Goal: Task Accomplishment & Management: Manage account settings

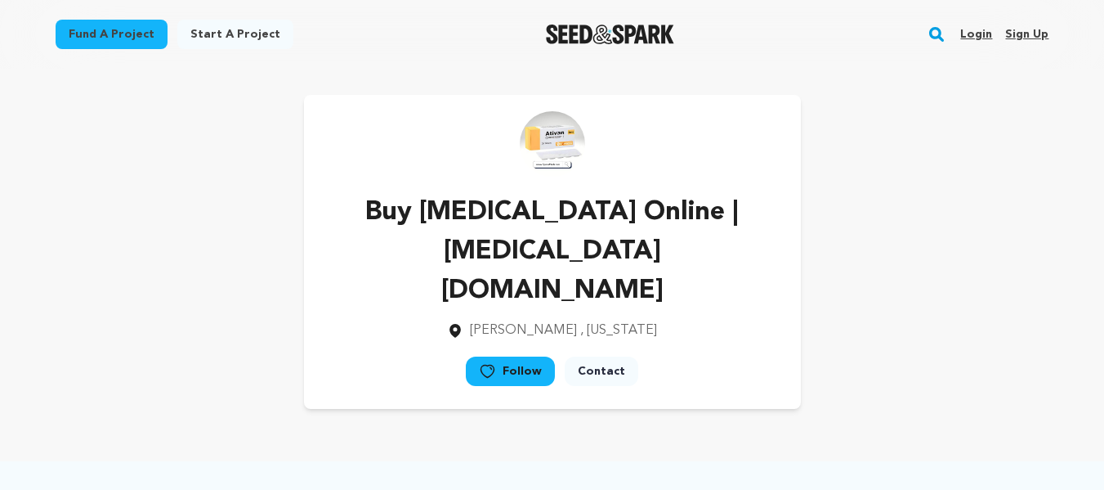
click at [1016, 38] on link "Sign up" at bounding box center [1026, 34] width 43 height 26
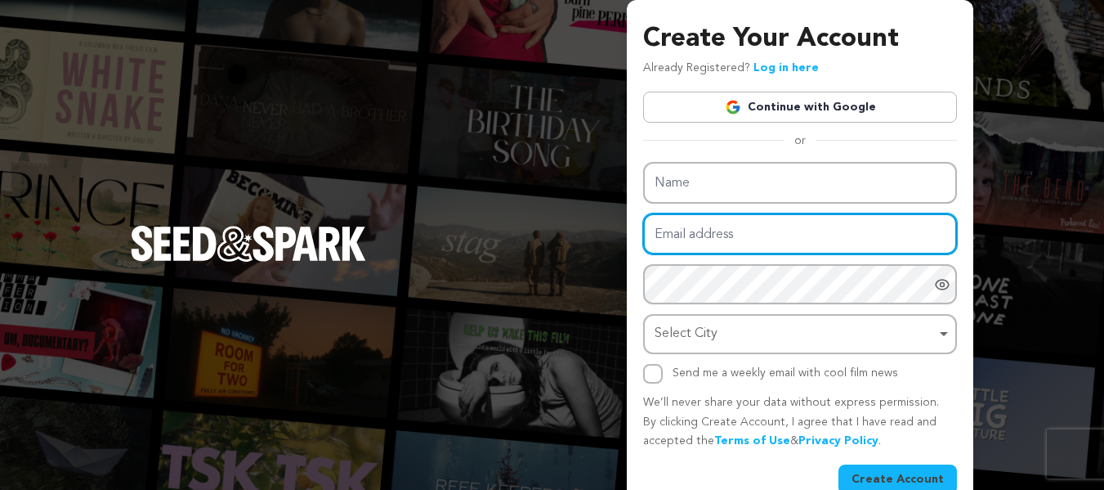
type input "nancywadhe0+paa2@gmail.com"
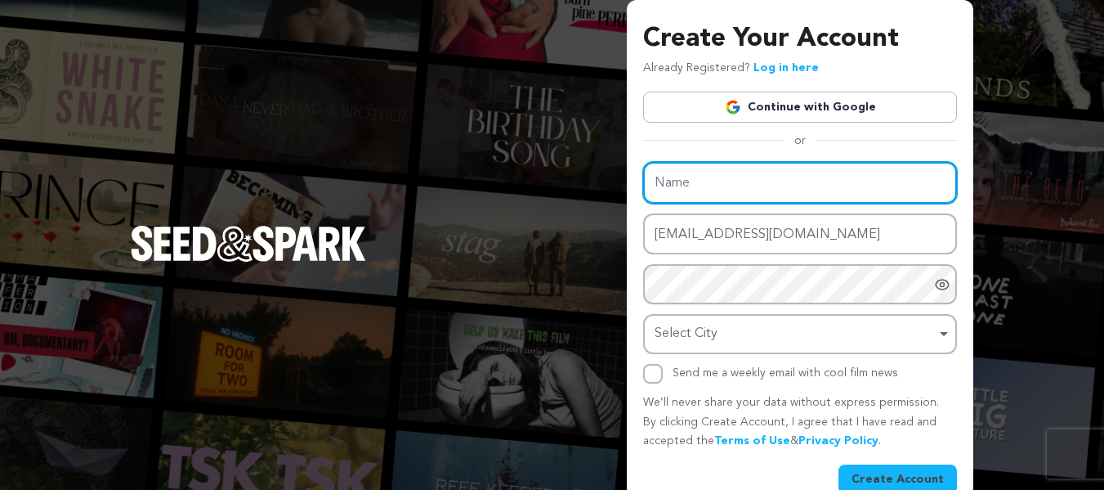
click at [681, 193] on input "Name" at bounding box center [800, 183] width 314 height 42
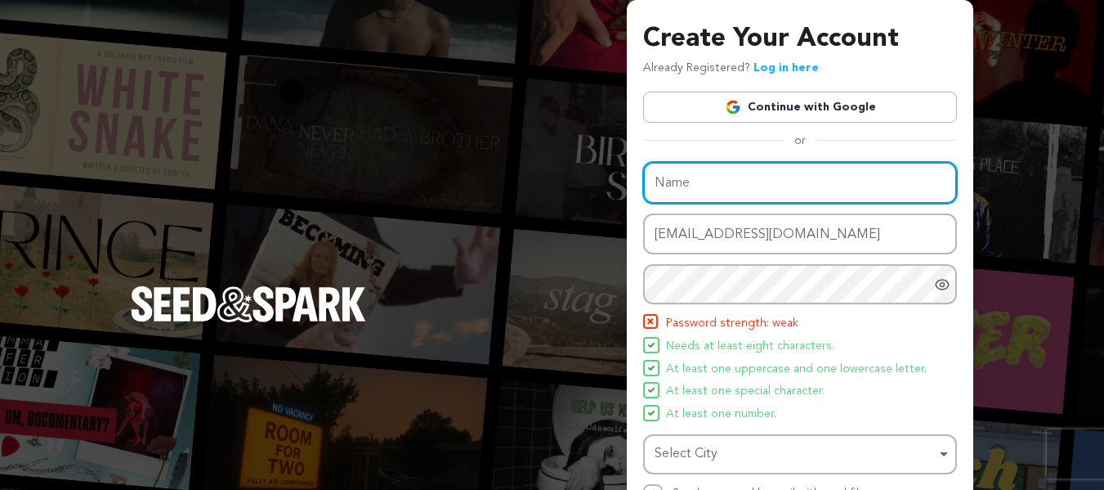
paste input "Order Percocet Online | Speedy Service | New York"
type input "Order Percocet Online | Speedy Service | New York"
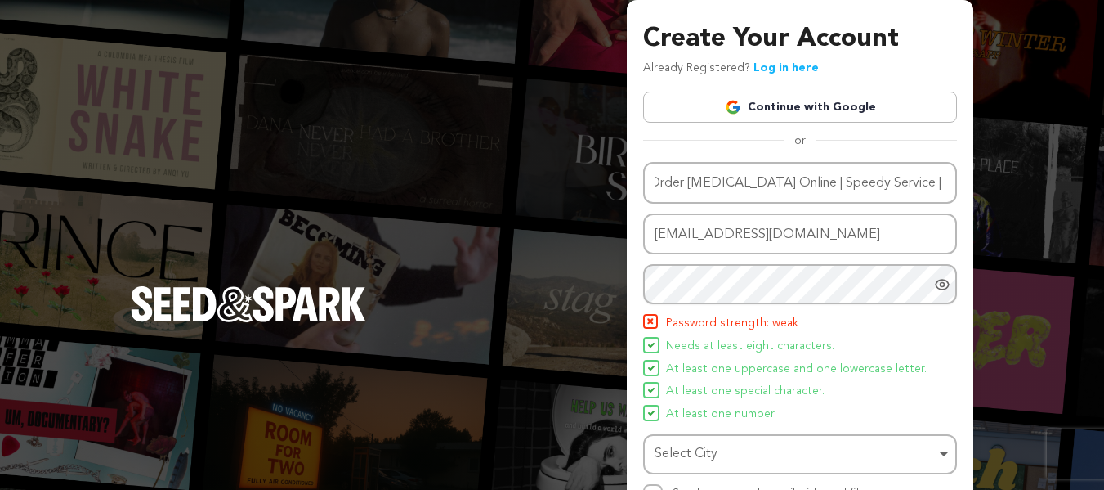
scroll to position [0, 0]
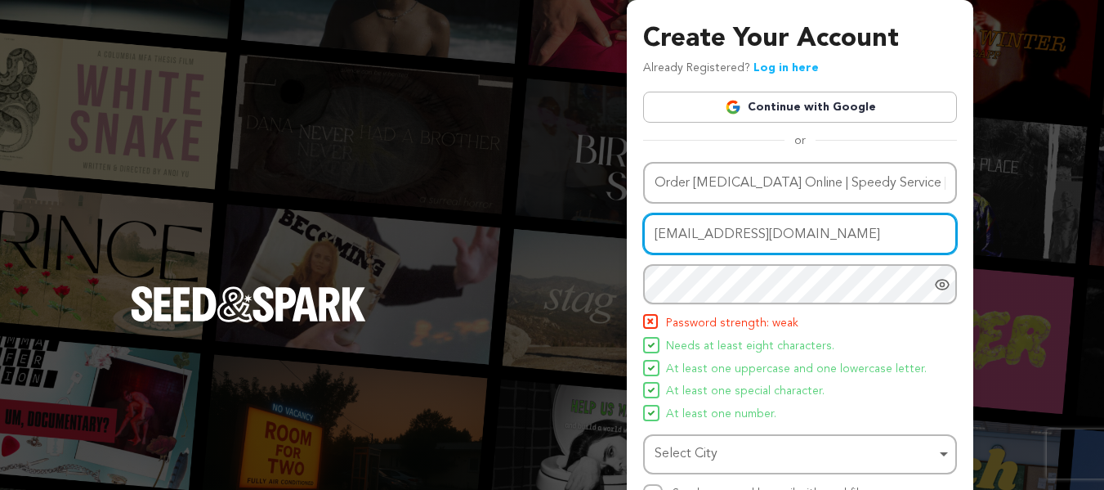
click at [739, 237] on input "nancywadhe0+paa2@gmail.com" at bounding box center [800, 234] width 314 height 42
paste input "1aa"
type input "nancywadhe0+p1aa@gmail.com"
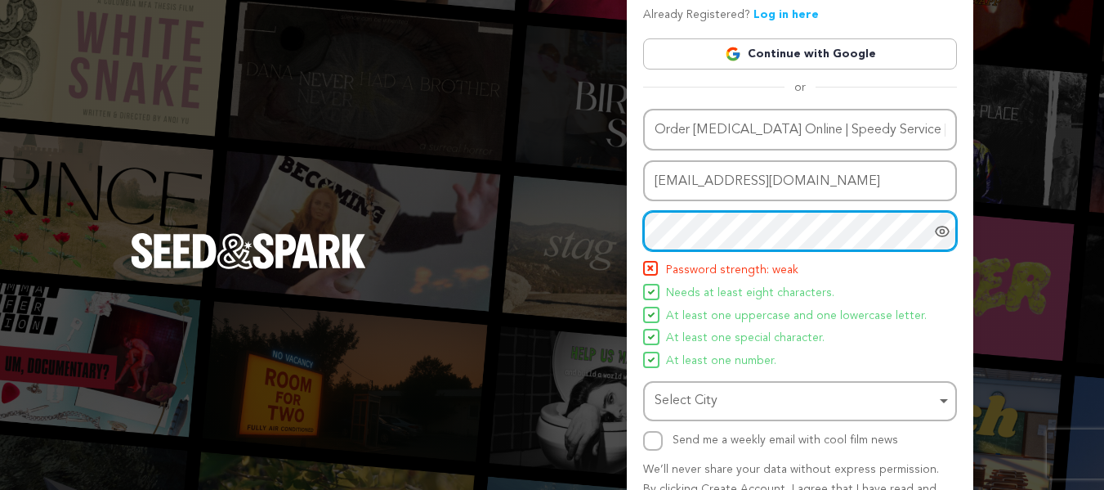
scroll to position [82, 0]
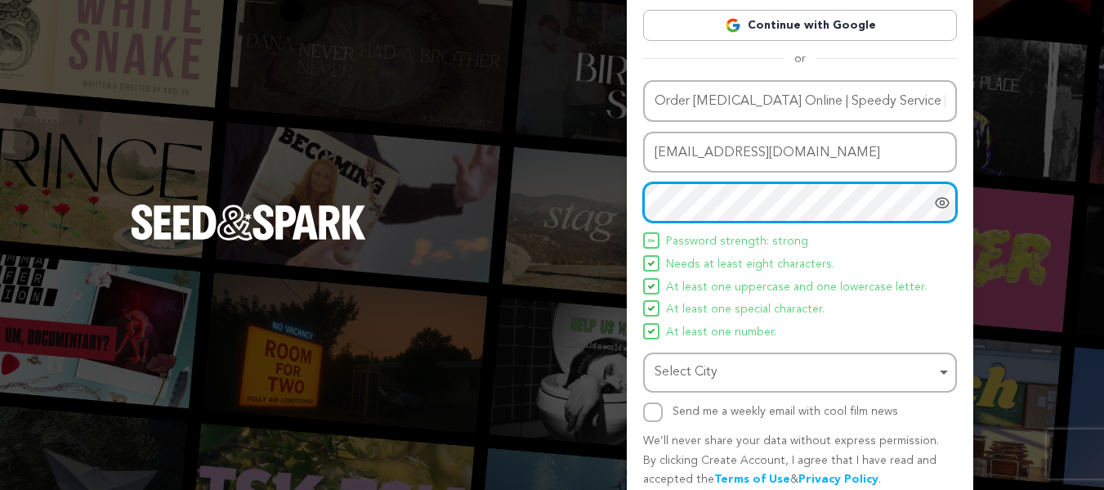
click at [698, 369] on div "Select City Remove item" at bounding box center [795, 372] width 281 height 24
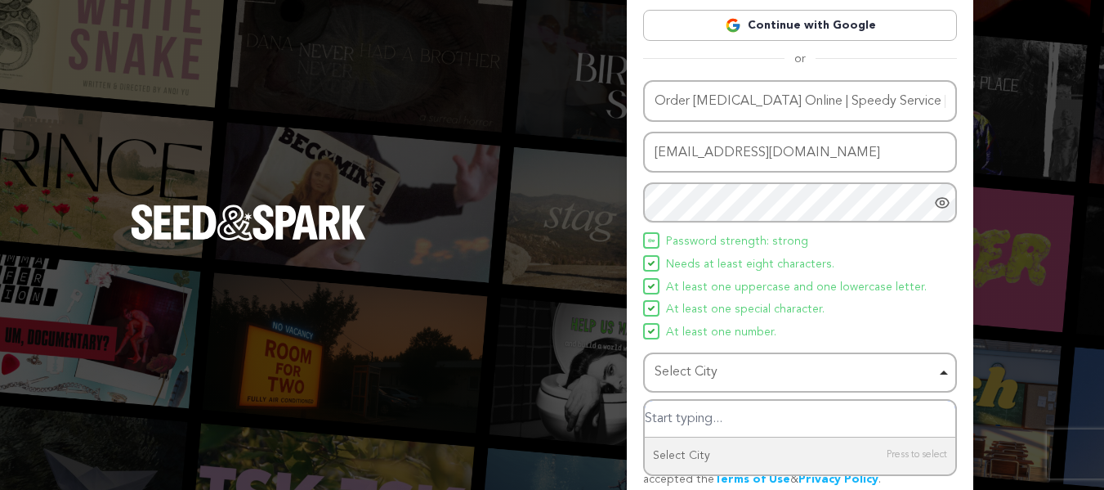
click at [690, 416] on input "Select City" at bounding box center [800, 418] width 311 height 37
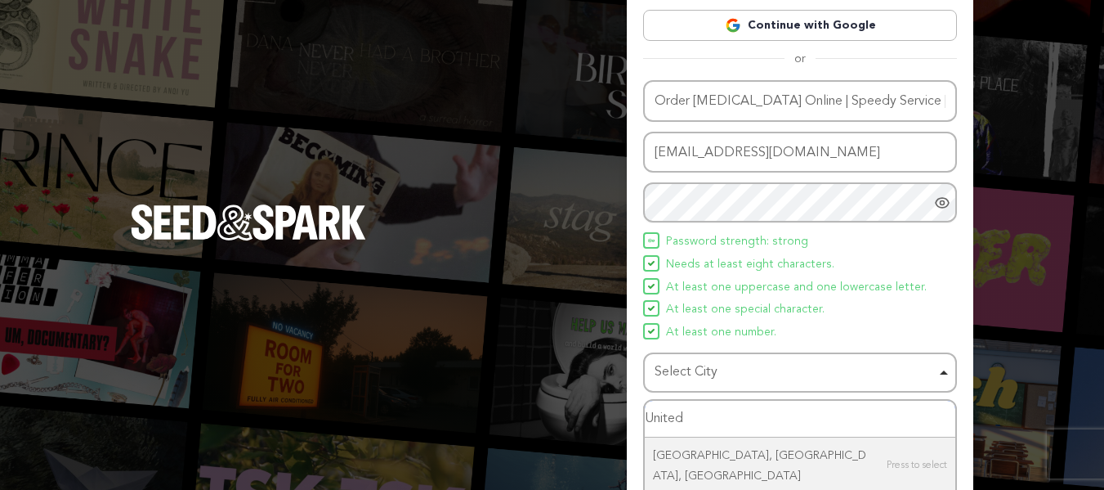
type input "United"
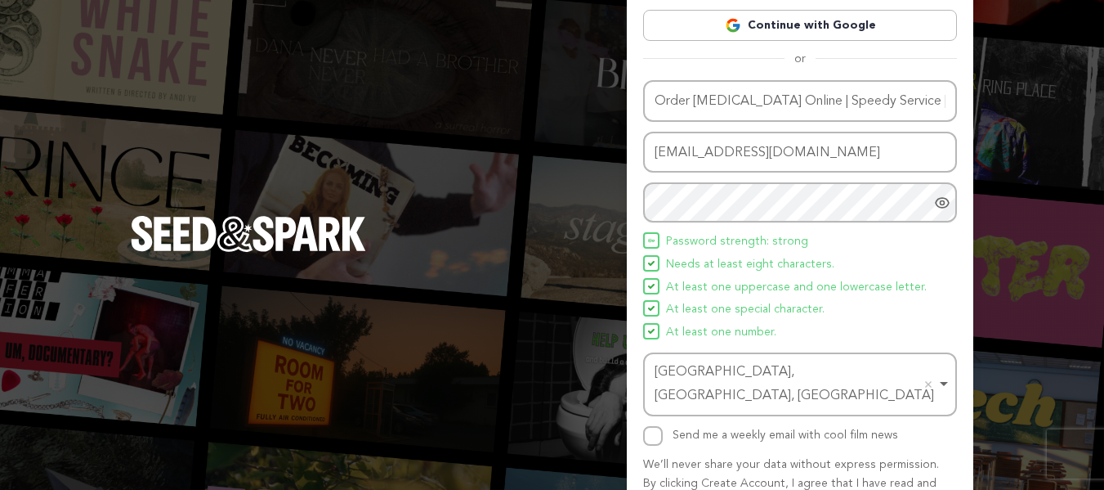
scroll to position [150, 0]
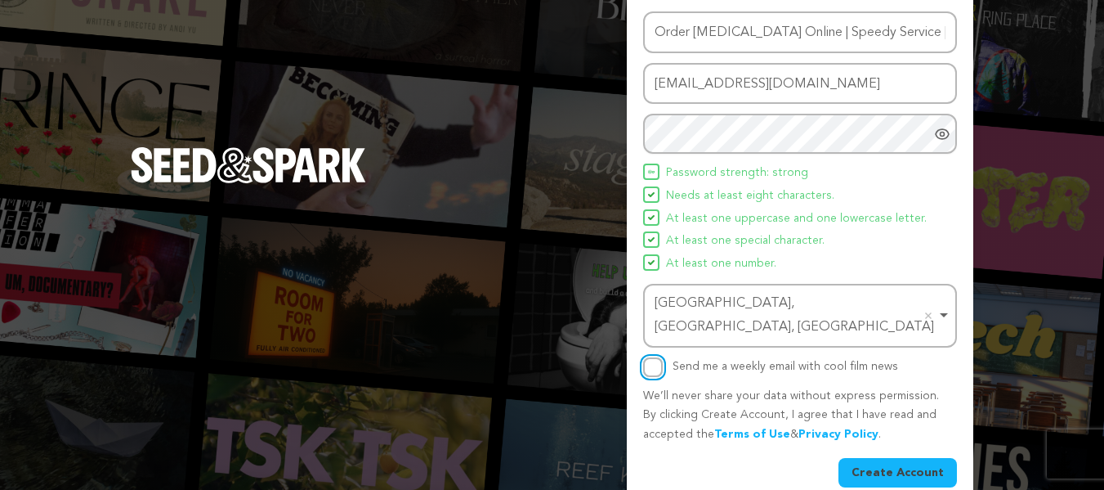
click at [651, 357] on input "Send me a weekly email with cool film news" at bounding box center [653, 367] width 20 height 20
checkbox input "true"
click at [901, 458] on button "Create Account" at bounding box center [897, 472] width 118 height 29
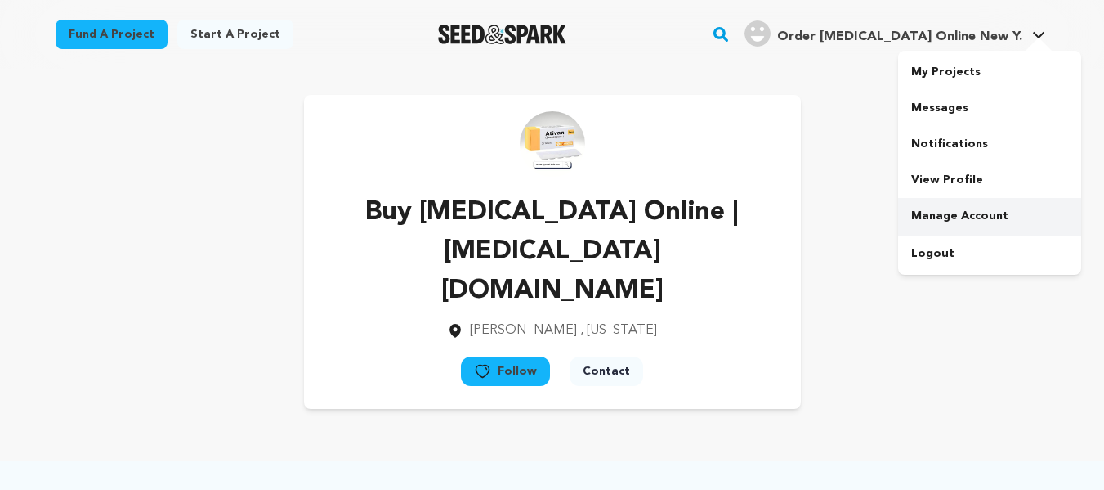
click at [941, 215] on link "Manage Account" at bounding box center [989, 216] width 183 height 36
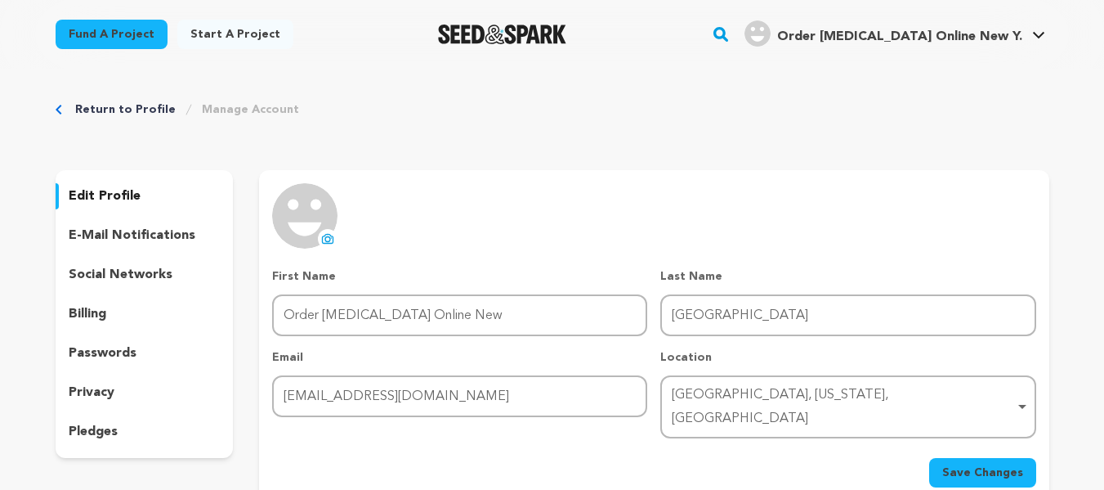
click at [323, 230] on button "uploading spinner upload profile image" at bounding box center [328, 239] width 20 height 20
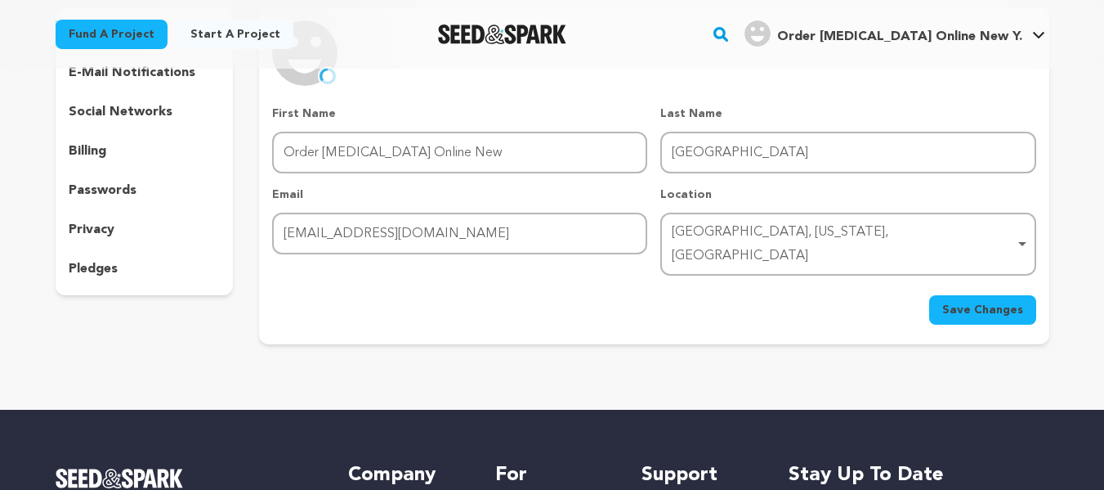
scroll to position [163, 0]
click at [430, 123] on div "First Name First Name Order Percocet Online New" at bounding box center [459, 139] width 375 height 68
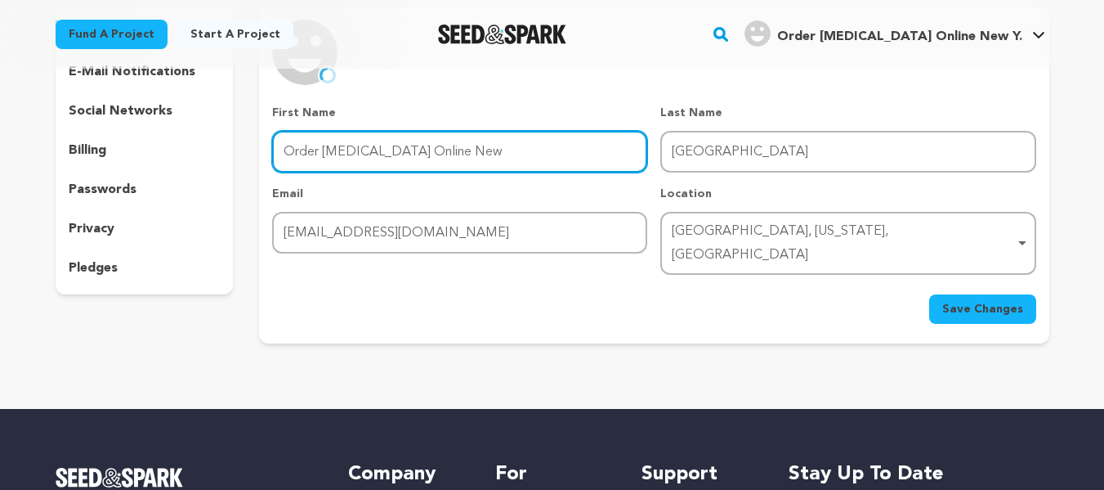
click at [389, 143] on input "Order Percocet Online New" at bounding box center [459, 152] width 375 height 42
paste input "| Speedy Service | New York"
drag, startPoint x: 418, startPoint y: 154, endPoint x: 637, endPoint y: 154, distance: 219.0
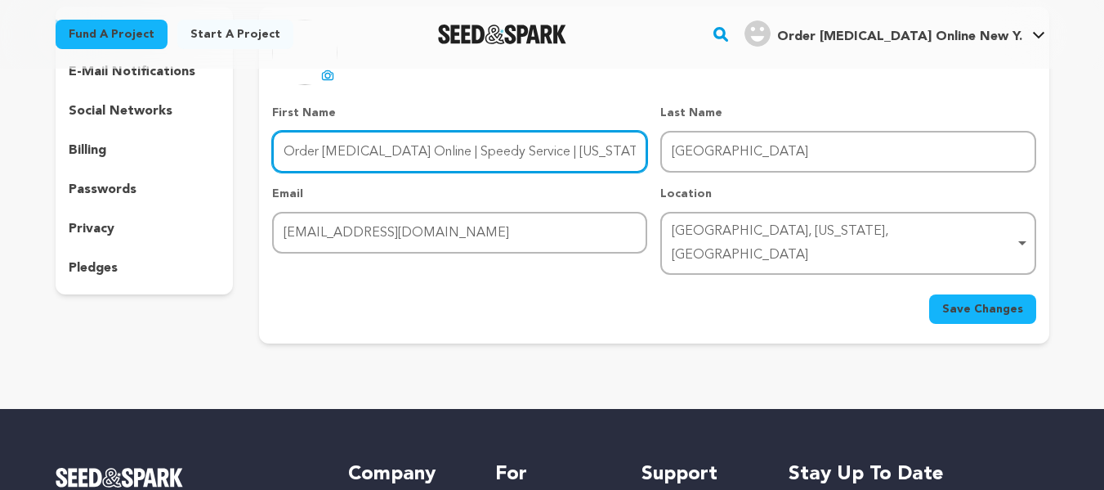
click at [637, 154] on input "Order Percocet Online | Speedy Service | New York" at bounding box center [459, 152] width 375 height 42
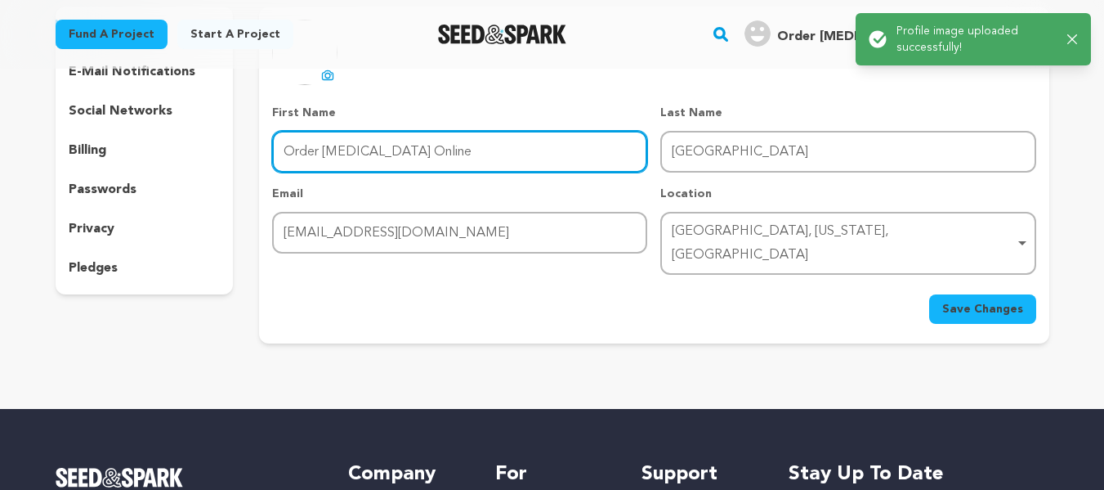
type input "Order Percocet Online"
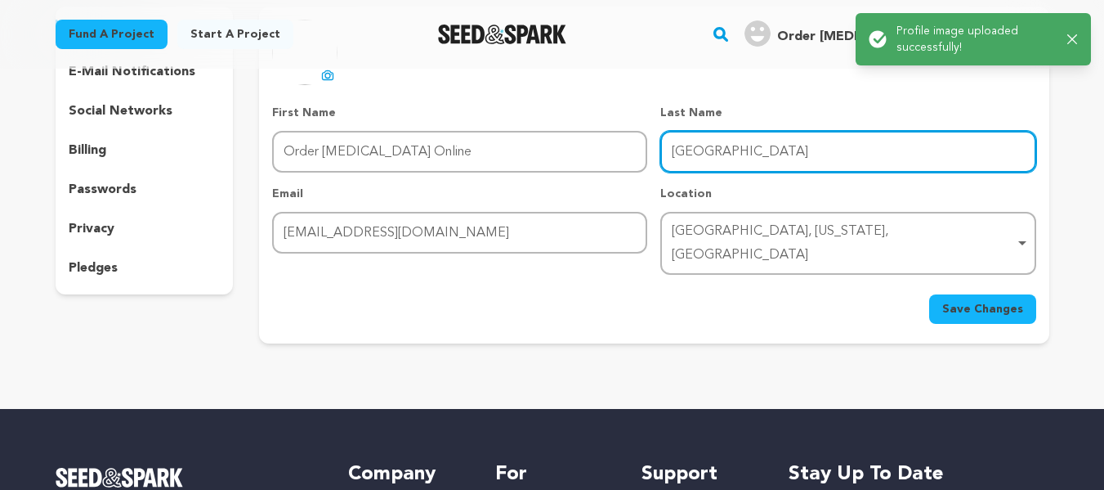
click at [685, 154] on input "York" at bounding box center [847, 152] width 375 height 42
paste input "| Speedy Service | New"
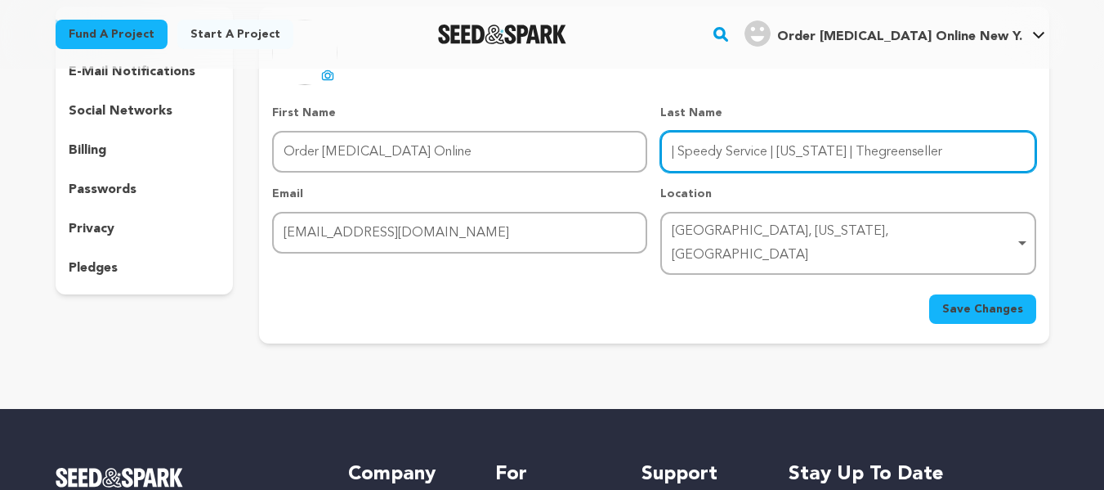
type input "| Speedy Service | New York | Thegreenseller"
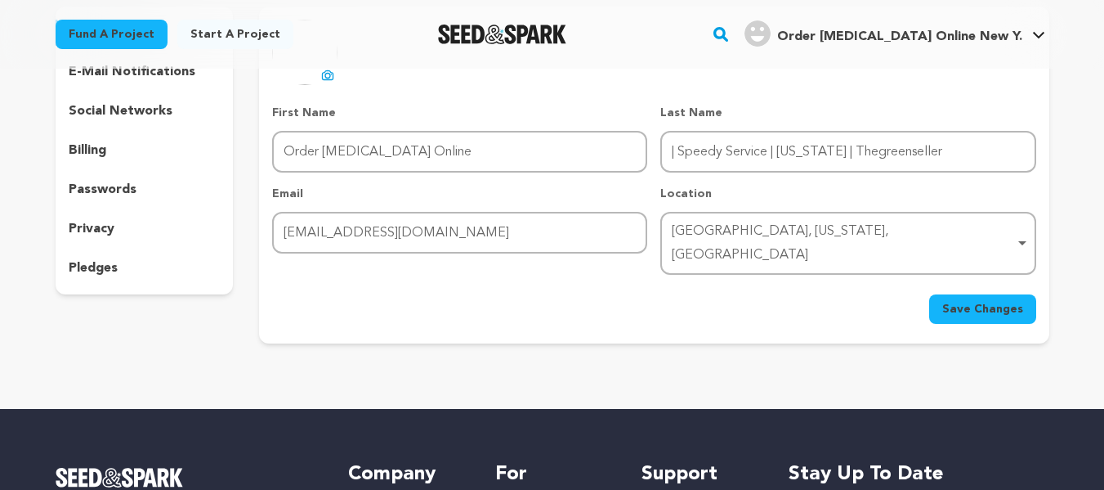
drag, startPoint x: 1010, startPoint y: 290, endPoint x: 984, endPoint y: 287, distance: 26.4
click at [1009, 301] on span "Save Changes" at bounding box center [982, 309] width 81 height 16
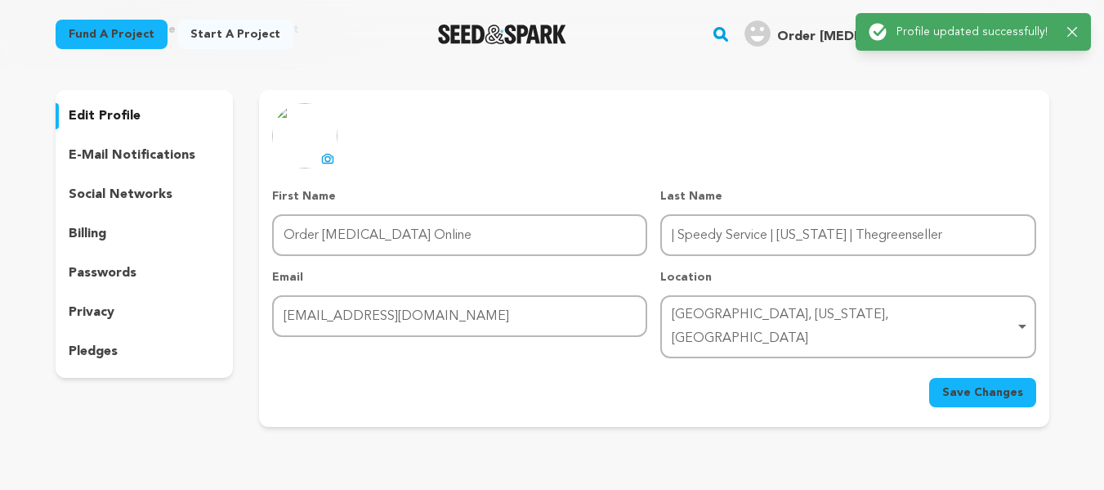
scroll to position [0, 0]
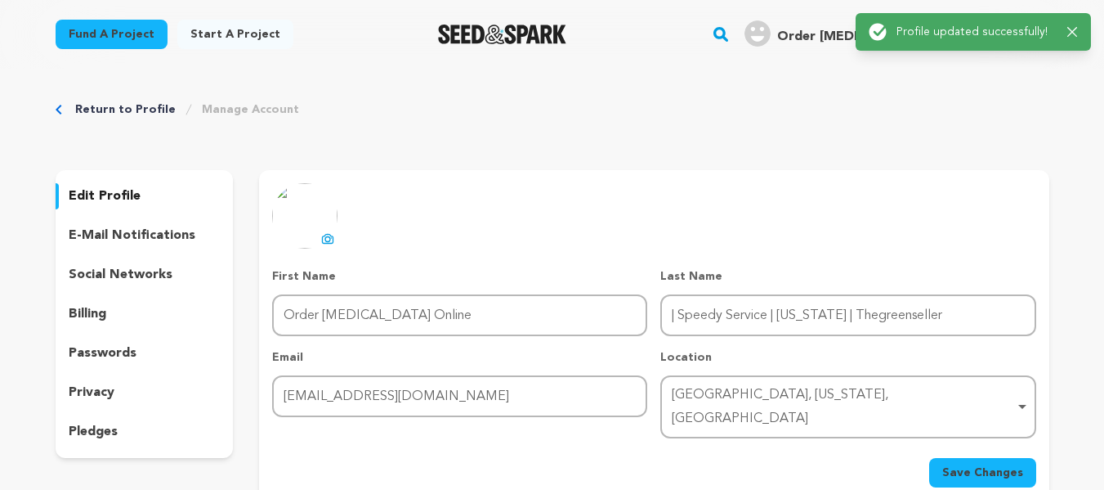
click at [1081, 38] on div "Success: Info: Warning: Error: Profile updated successfully! Close notification" at bounding box center [973, 32] width 235 height 38
click at [1072, 29] on icon "button" at bounding box center [1072, 32] width 11 height 11
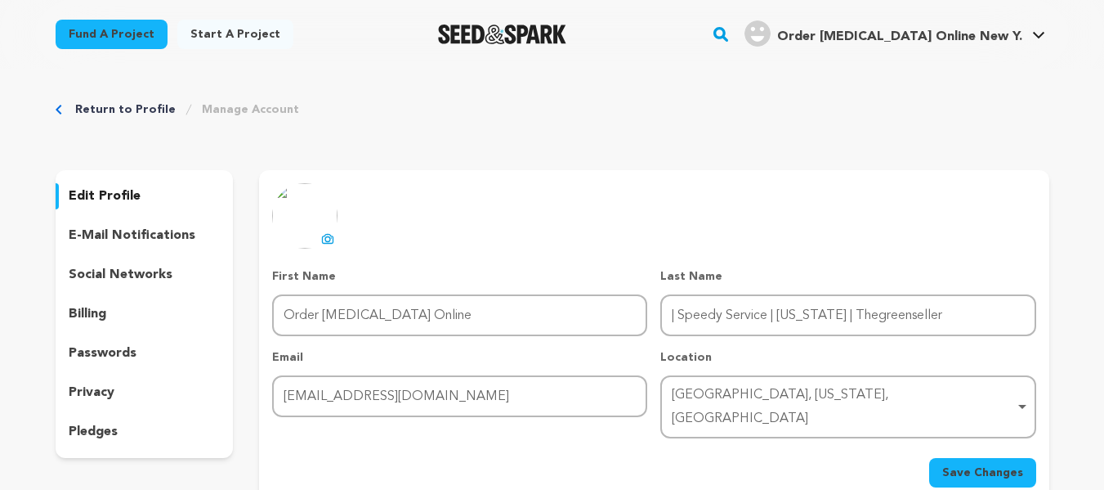
click at [932, 39] on span "Order Percocet Online New Y." at bounding box center [899, 36] width 245 height 13
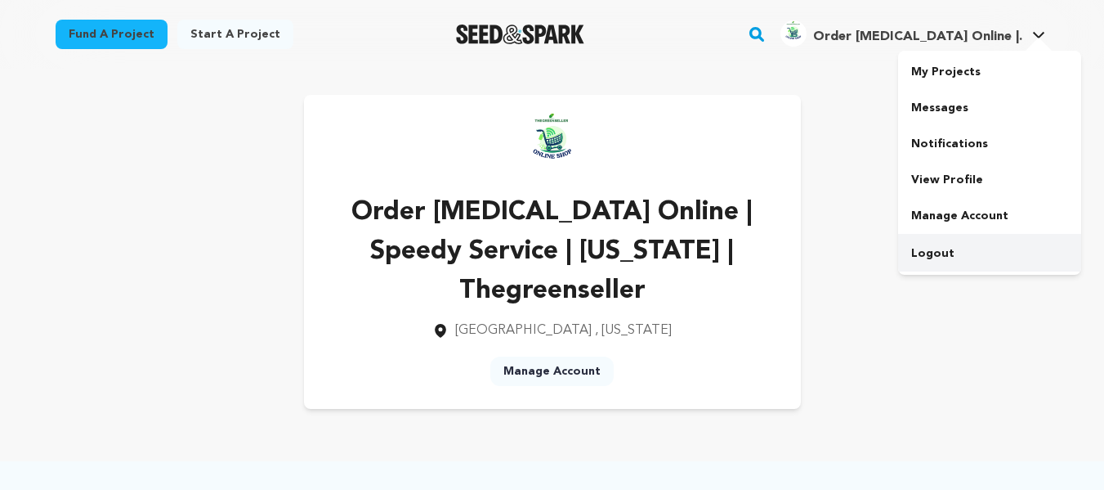
click at [940, 251] on link "Logout" at bounding box center [989, 253] width 183 height 36
